Goal: Complete application form

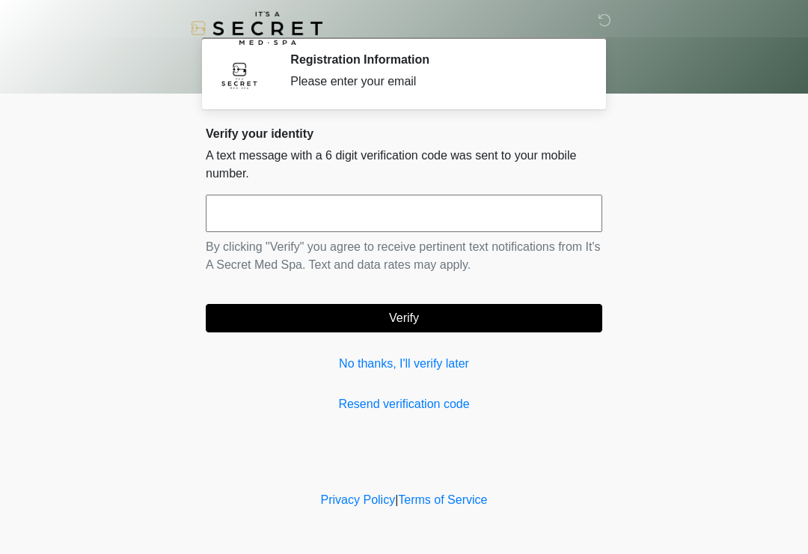
click at [415, 371] on link "No thanks, I'll verify later" at bounding box center [404, 364] width 397 height 18
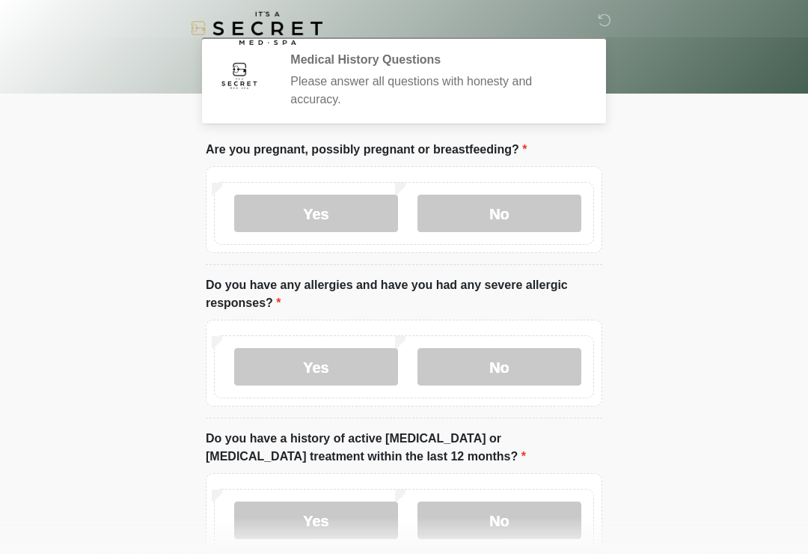
click at [515, 201] on label "No" at bounding box center [500, 213] width 164 height 37
click at [494, 377] on label "No" at bounding box center [500, 366] width 164 height 37
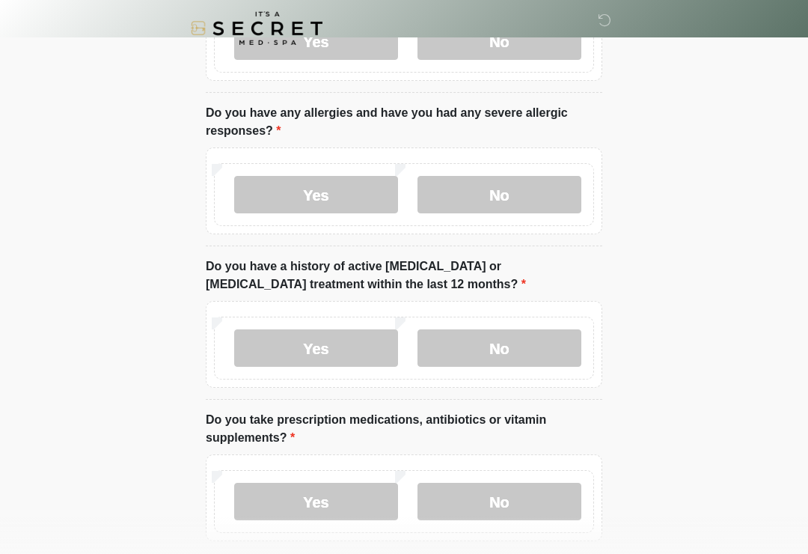
click at [496, 347] on label "No" at bounding box center [500, 347] width 164 height 37
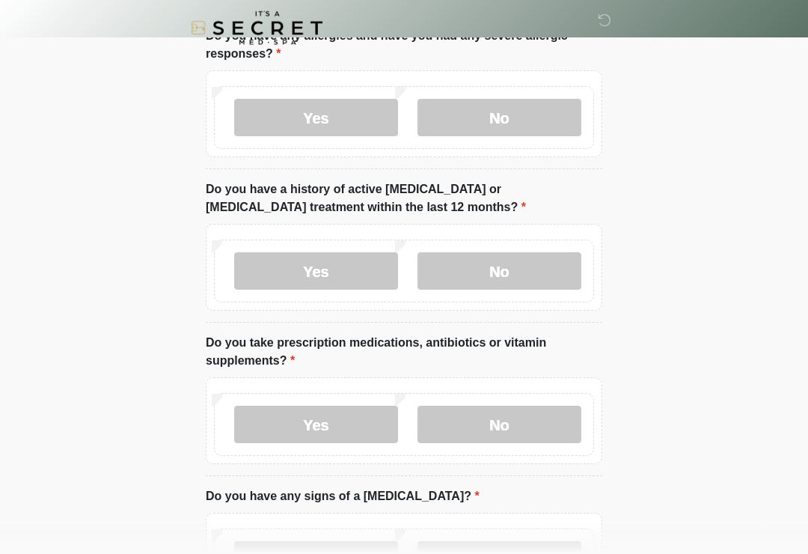
scroll to position [540, 0]
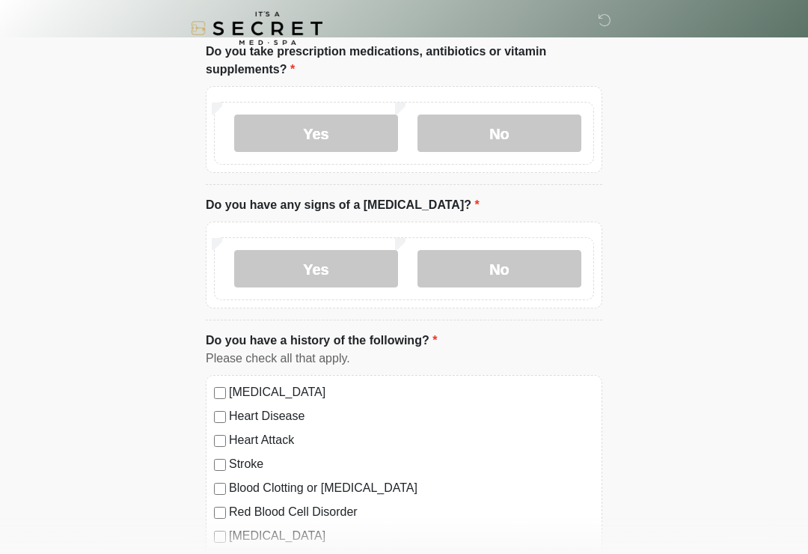
click at [525, 129] on label "No" at bounding box center [500, 133] width 164 height 37
click at [532, 261] on label "No" at bounding box center [500, 268] width 164 height 37
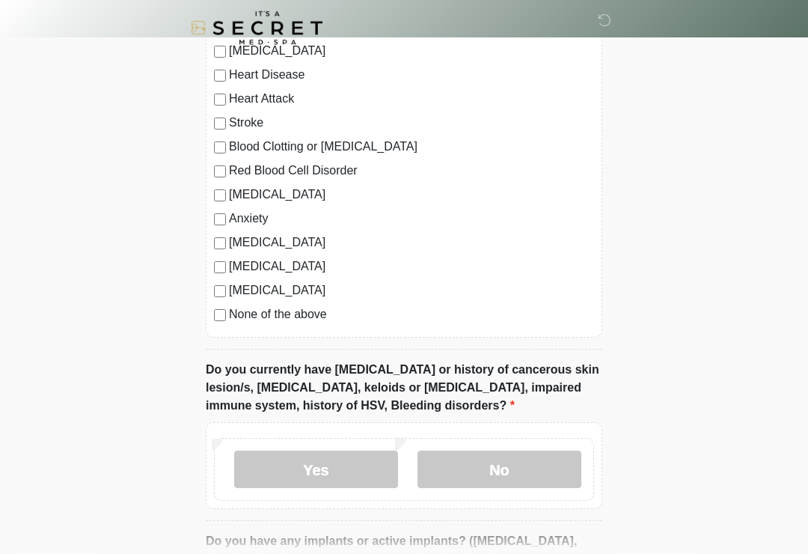
scroll to position [940, 0]
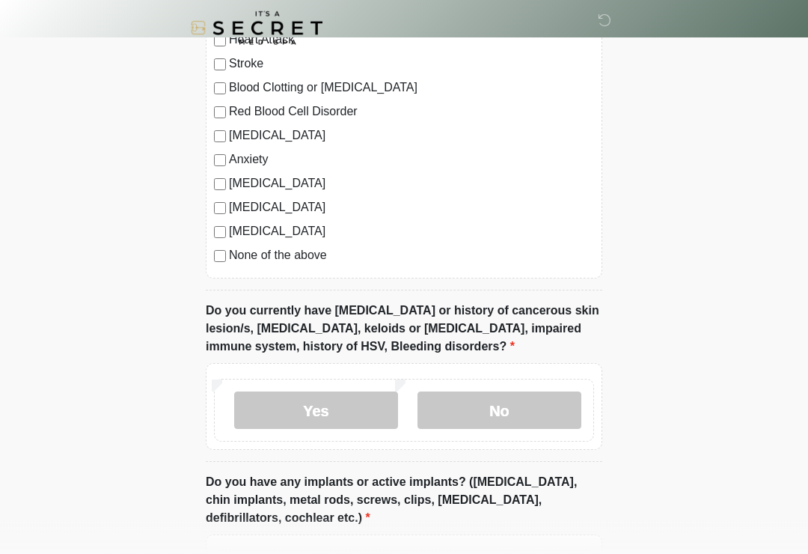
click at [549, 408] on label "No" at bounding box center [500, 410] width 164 height 37
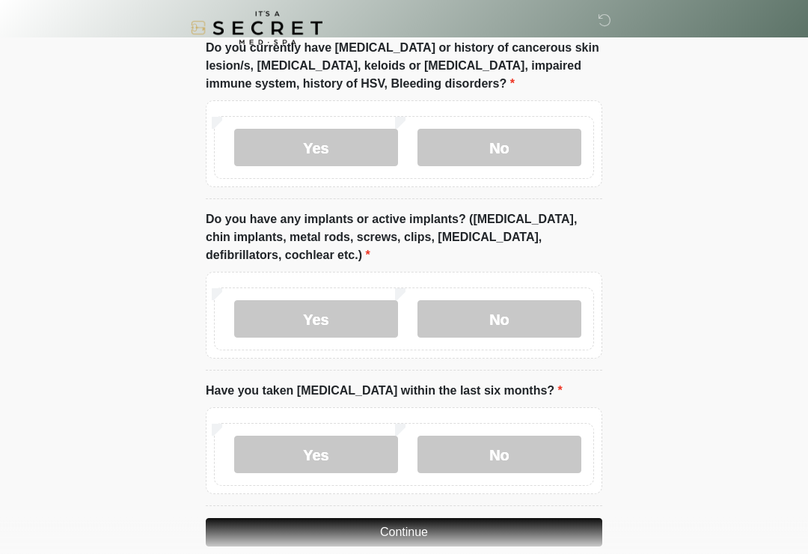
click at [513, 329] on label "No" at bounding box center [500, 319] width 164 height 37
click at [512, 469] on label "No" at bounding box center [500, 454] width 164 height 37
click at [465, 527] on button "Continue" at bounding box center [404, 532] width 397 height 28
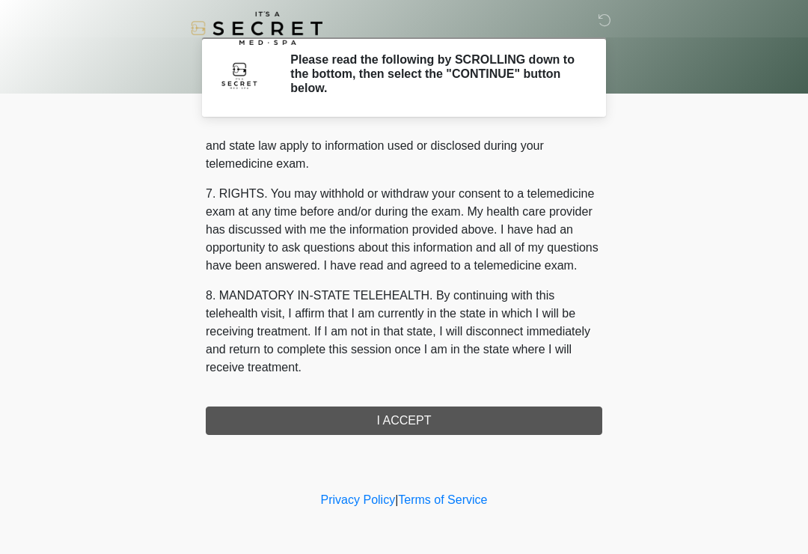
scroll to position [614, 0]
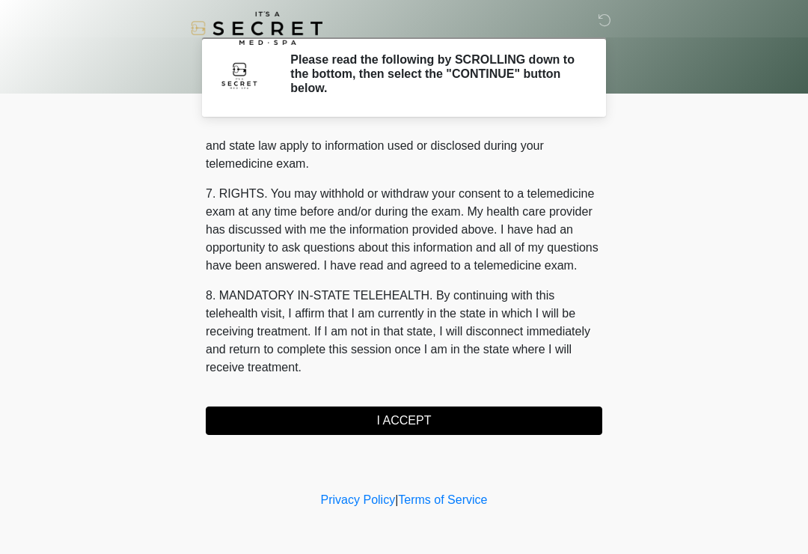
click at [400, 430] on button "I ACCEPT" at bounding box center [404, 420] width 397 height 28
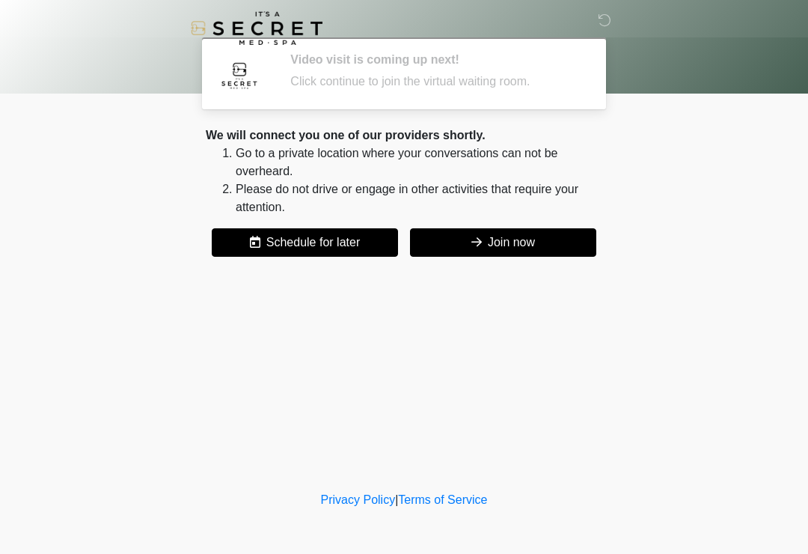
click at [531, 248] on button "Join now" at bounding box center [503, 242] width 186 height 28
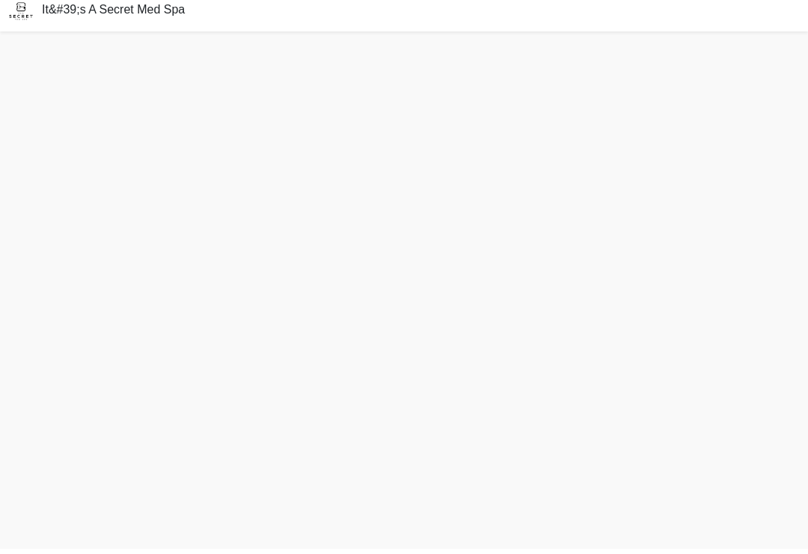
scroll to position [4, 0]
